Goal: Navigation & Orientation: Find specific page/section

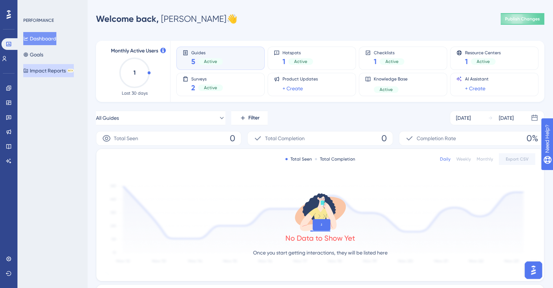
click at [46, 69] on button "Impact Reports BETA" at bounding box center [48, 70] width 51 height 13
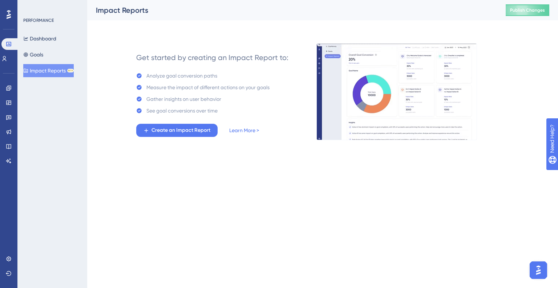
click at [6, 152] on div "Engagement Widgets Feedback Product Updates Knowledge Base AI Assistant" at bounding box center [9, 124] width 6 height 84
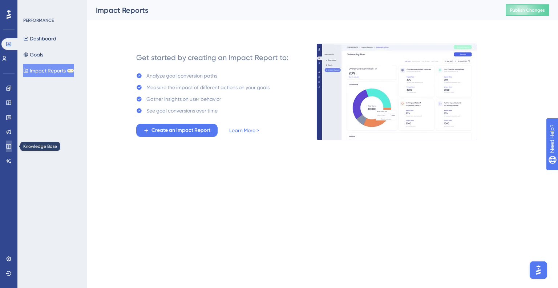
click at [6, 145] on icon at bounding box center [8, 146] width 5 height 5
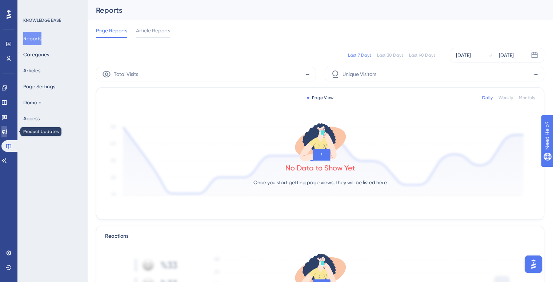
click at [7, 129] on link at bounding box center [4, 132] width 6 height 12
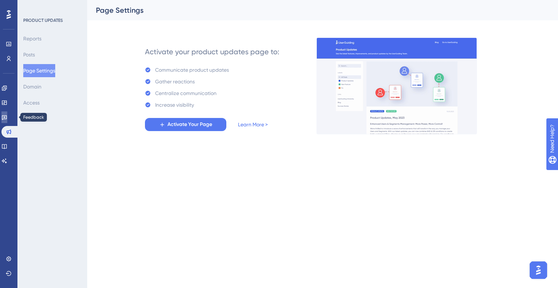
click at [7, 117] on icon at bounding box center [4, 117] width 5 height 5
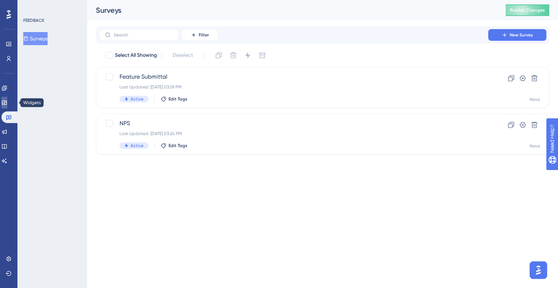
click at [7, 105] on icon at bounding box center [4, 103] width 6 height 6
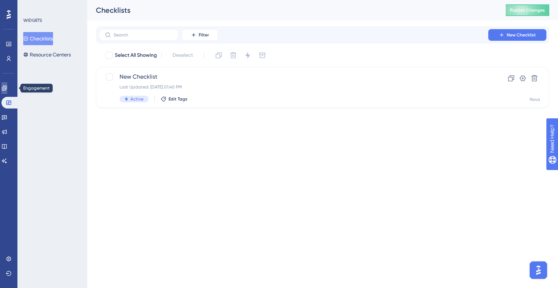
click at [7, 87] on link at bounding box center [4, 88] width 6 height 12
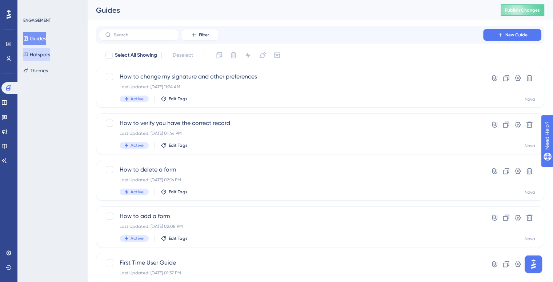
click at [50, 57] on button "Hotspots" at bounding box center [36, 54] width 27 height 13
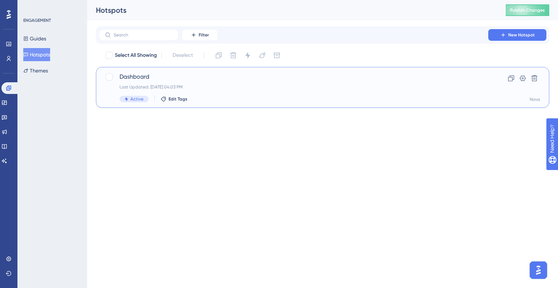
click at [129, 77] on span "Dashboard" at bounding box center [294, 76] width 348 height 9
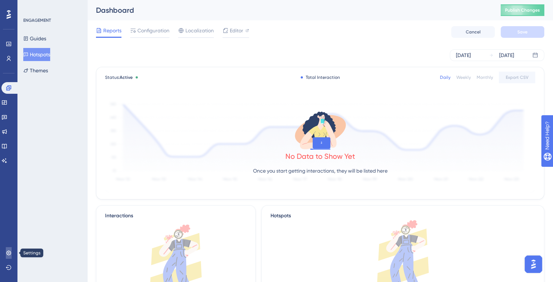
click at [6, 254] on icon at bounding box center [9, 253] width 6 height 6
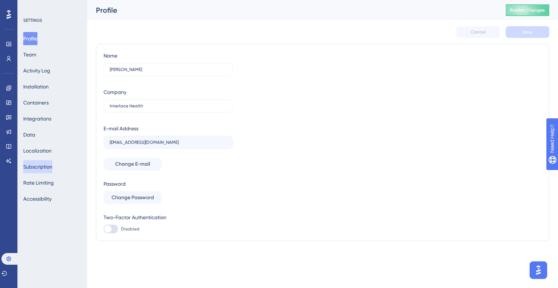
click at [37, 160] on div "Profile Team Activity Log Installation Containers Integrations Data Localizatio…" at bounding box center [52, 118] width 59 height 173
click at [38, 154] on button "Localization" at bounding box center [37, 150] width 28 height 13
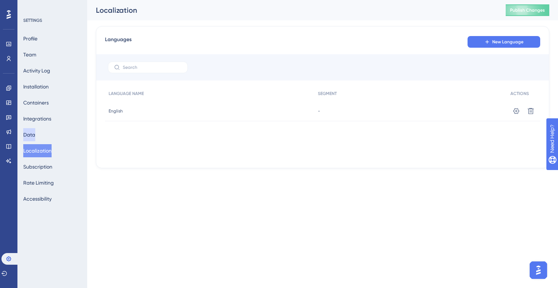
click at [35, 141] on button "Data" at bounding box center [29, 134] width 12 height 13
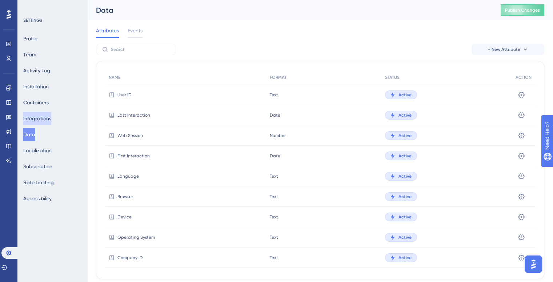
click at [41, 121] on button "Integrations" at bounding box center [37, 118] width 28 height 13
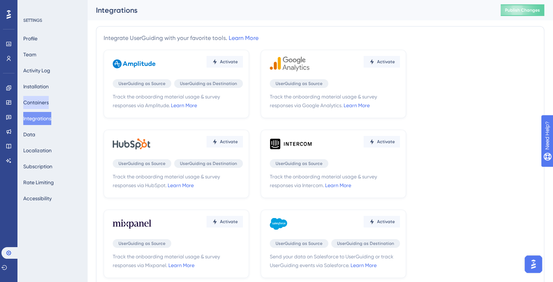
click at [44, 106] on button "Containers" at bounding box center [35, 102] width 25 height 13
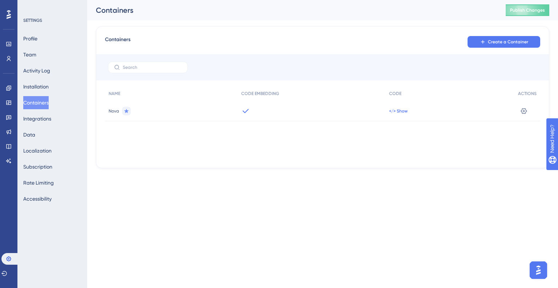
click at [393, 110] on span "</> Show" at bounding box center [398, 111] width 19 height 6
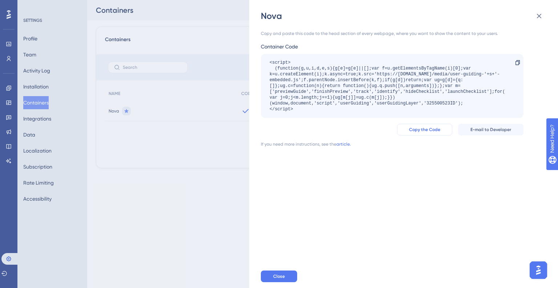
click at [427, 128] on span "Copy the Code" at bounding box center [424, 130] width 31 height 6
